Goal: Find specific page/section: Find specific page/section

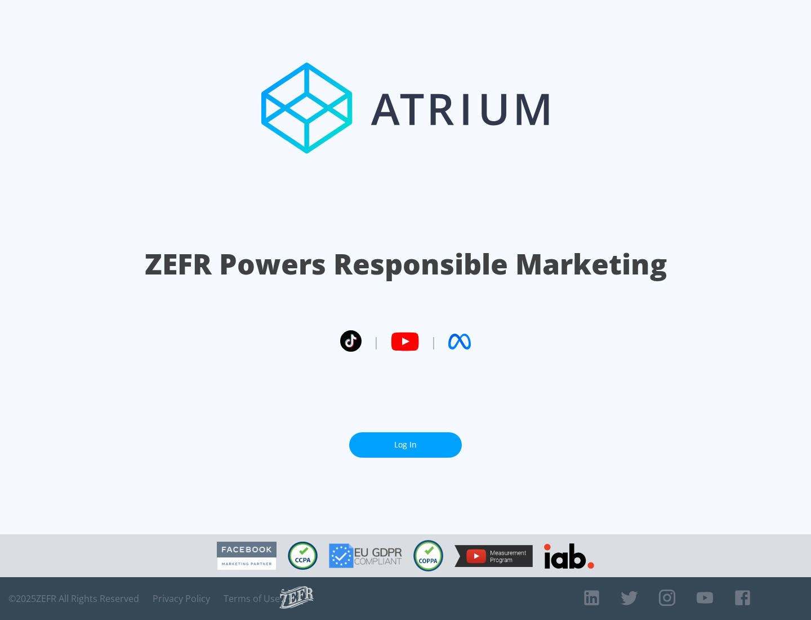
click at [406, 445] on link "Log In" at bounding box center [405, 444] width 113 height 25
